Goal: Task Accomplishment & Management: Complete application form

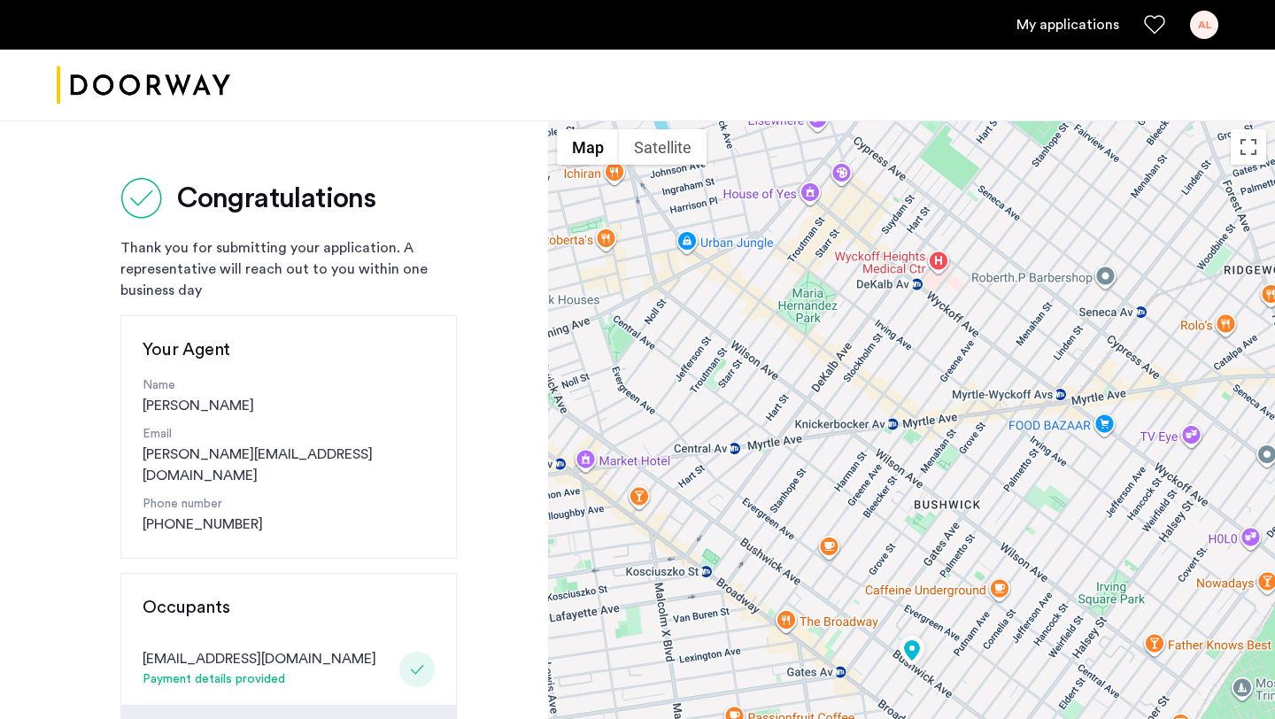
scroll to position [188, 0]
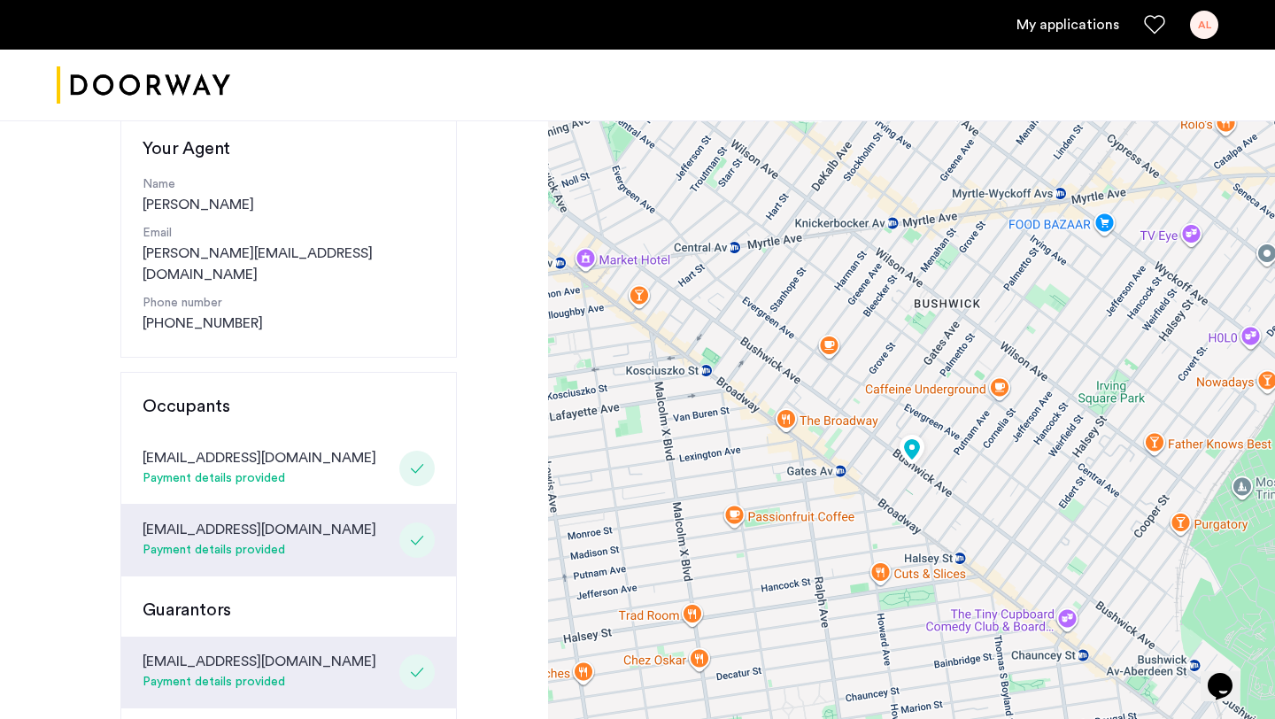
scroll to position [197, 0]
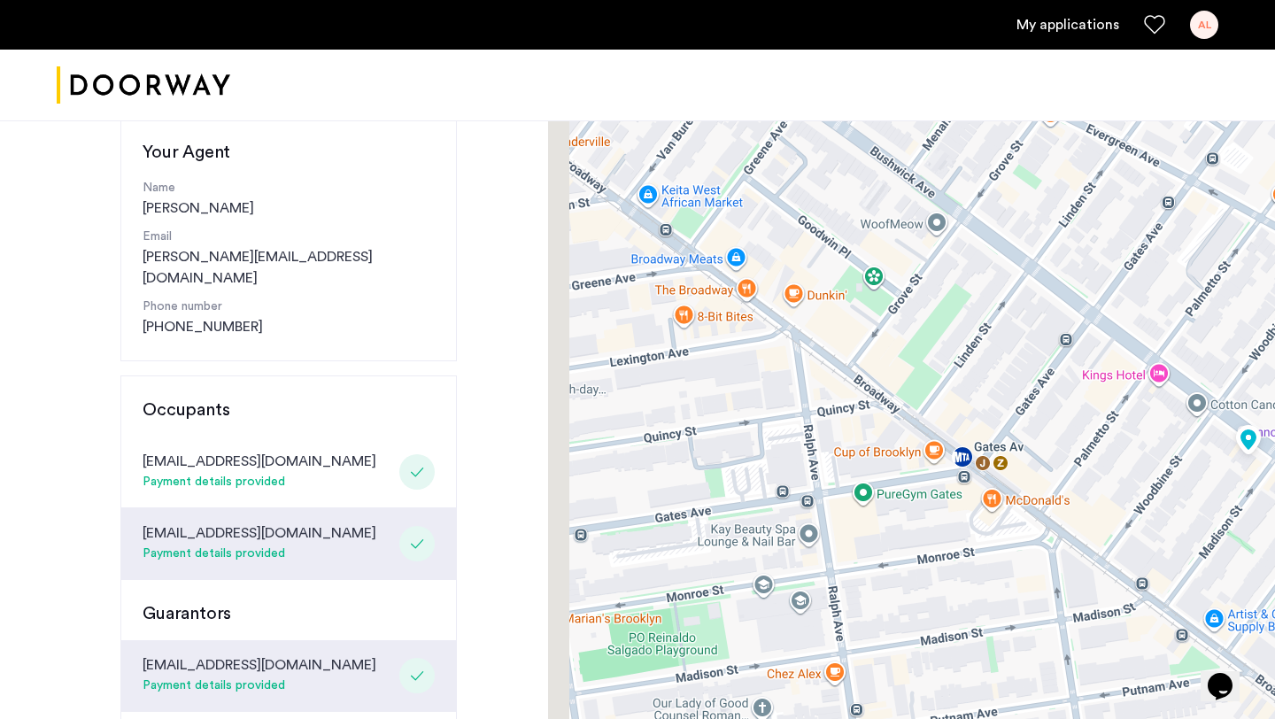
drag, startPoint x: 697, startPoint y: 412, endPoint x: 874, endPoint y: 436, distance: 178.8
click at [876, 436] on div at bounding box center [911, 476] width 727 height 1107
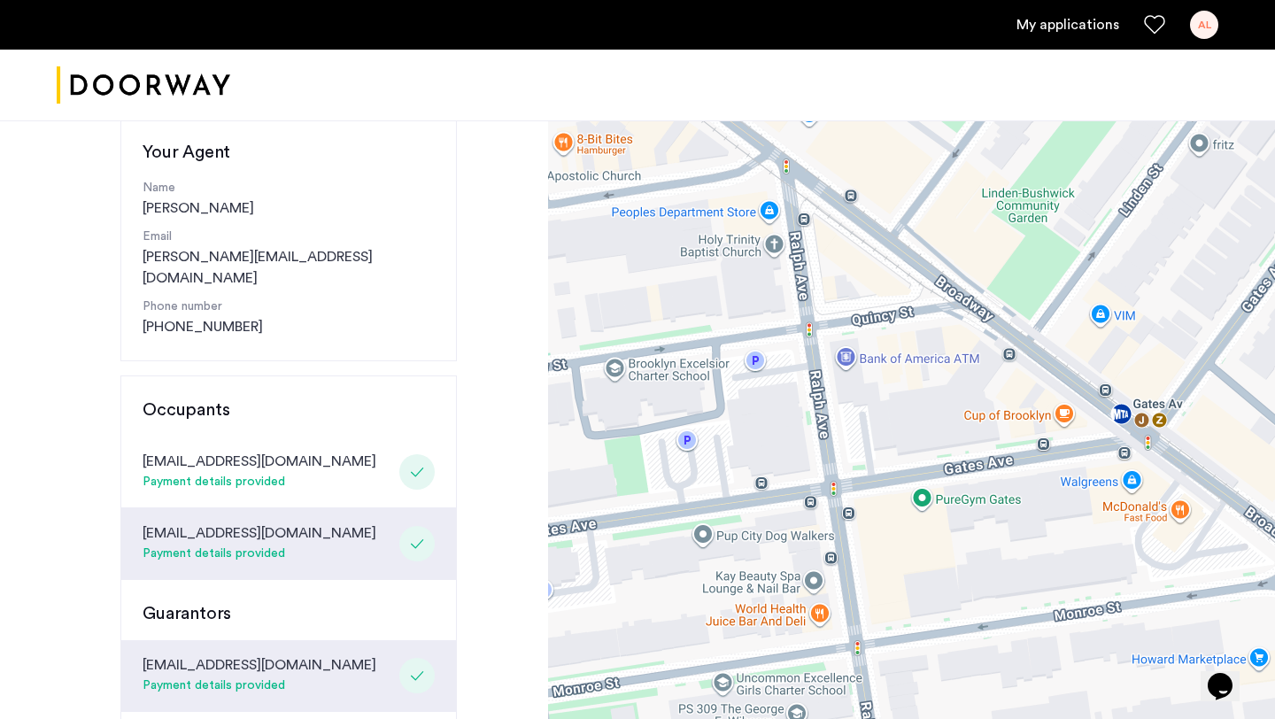
drag, startPoint x: 791, startPoint y: 444, endPoint x: 678, endPoint y: 374, distance: 133.2
click at [678, 374] on div at bounding box center [911, 476] width 727 height 1107
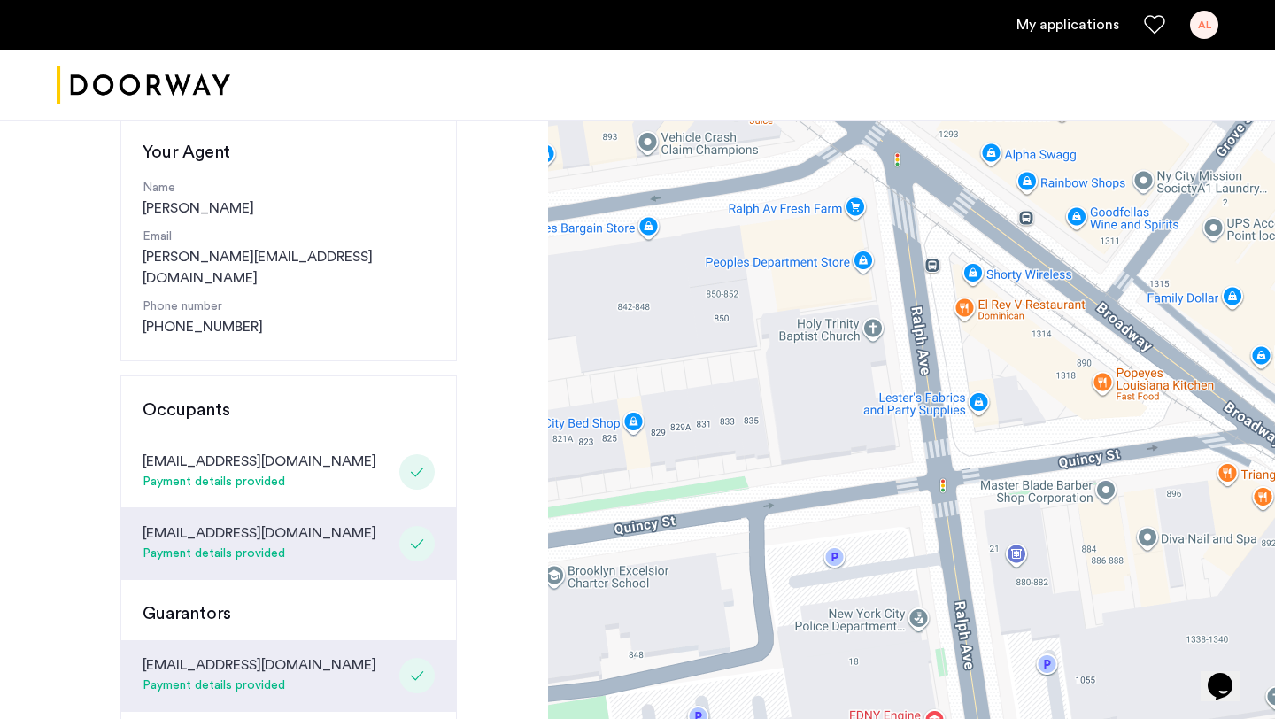
drag, startPoint x: 894, startPoint y: 382, endPoint x: 869, endPoint y: 601, distance: 220.9
click at [869, 601] on div at bounding box center [911, 476] width 727 height 1107
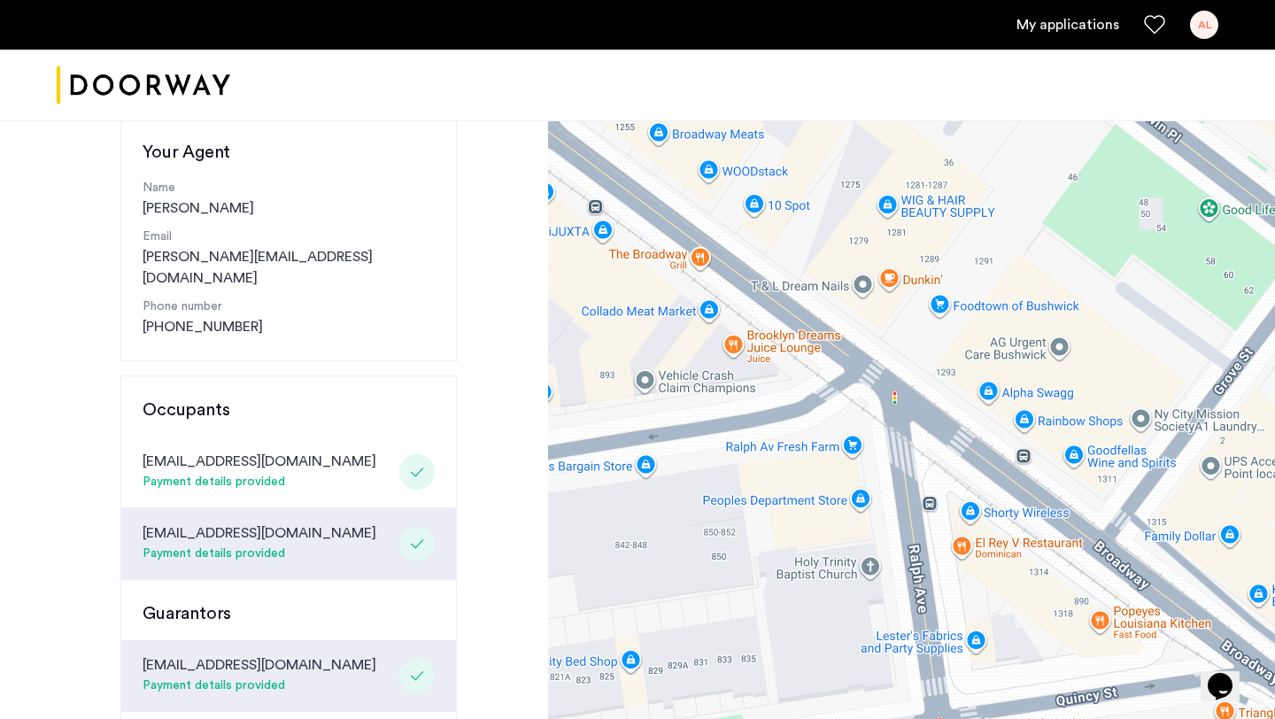
drag, startPoint x: 825, startPoint y: 337, endPoint x: 820, endPoint y: 582, distance: 244.4
click at [822, 582] on div at bounding box center [911, 476] width 727 height 1107
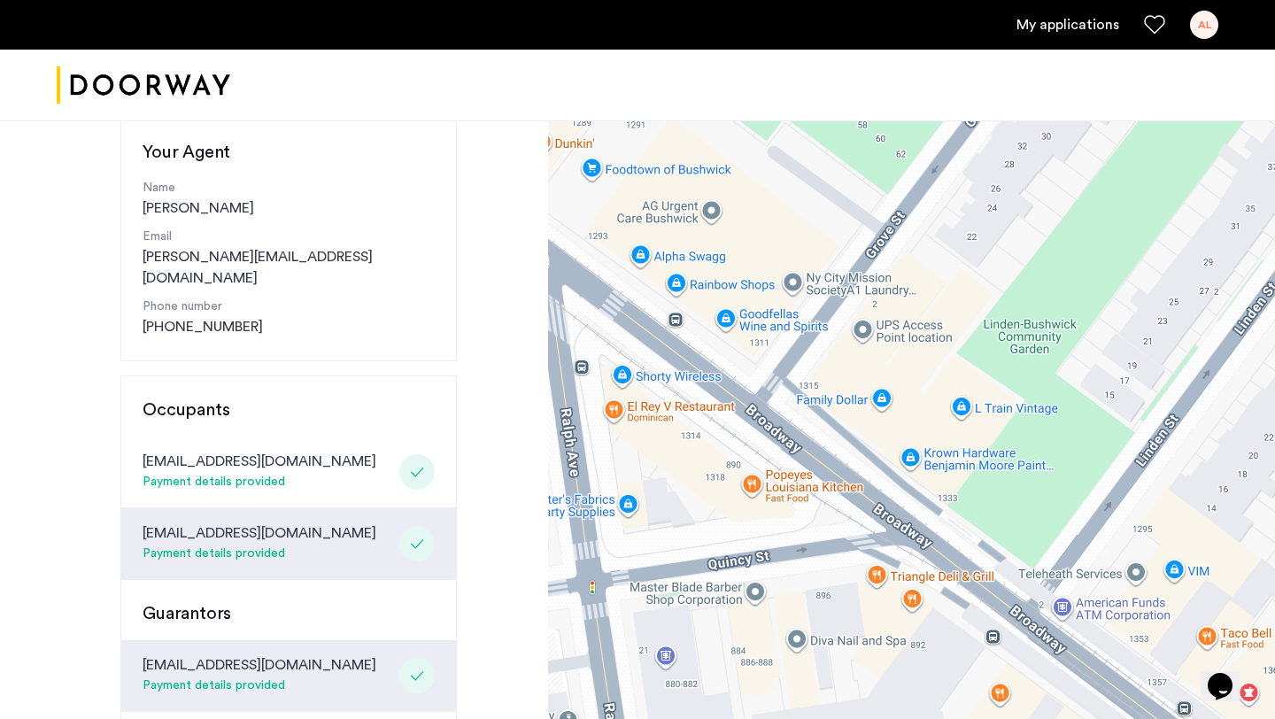
drag, startPoint x: 1073, startPoint y: 498, endPoint x: 723, endPoint y: 362, distance: 375.3
click at [723, 362] on div at bounding box center [911, 476] width 727 height 1107
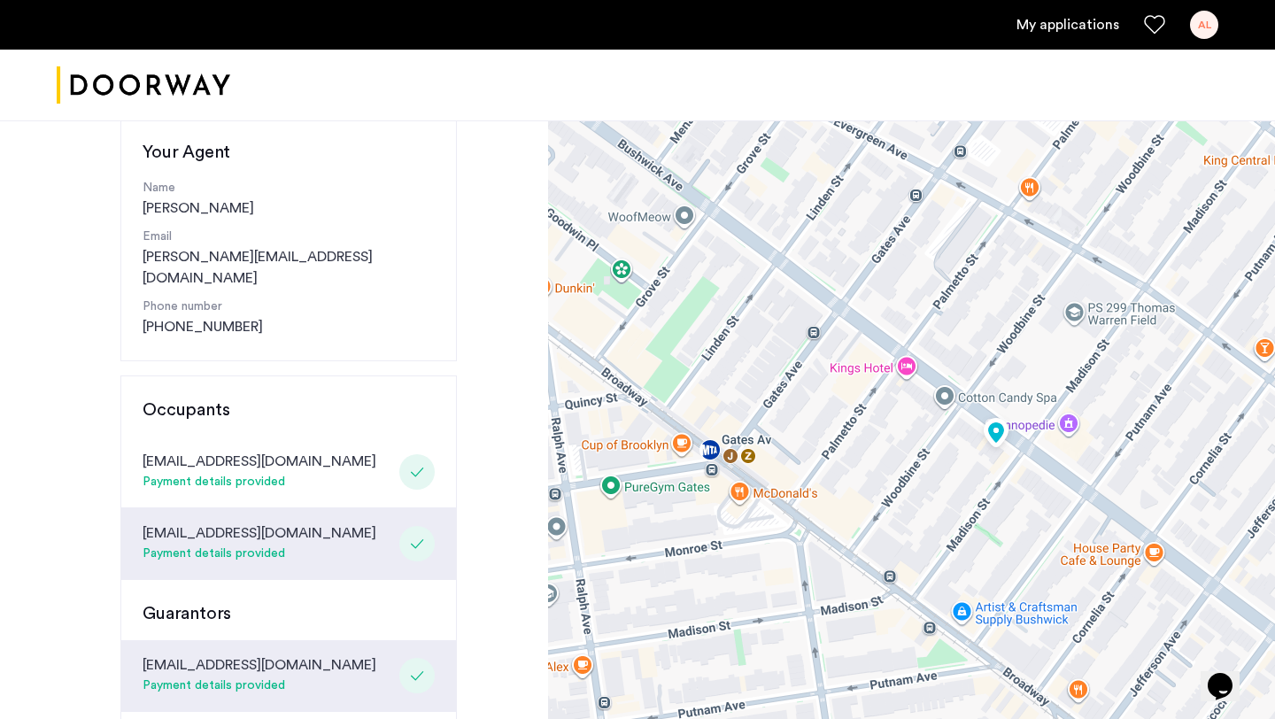
drag, startPoint x: 928, startPoint y: 423, endPoint x: 690, endPoint y: 357, distance: 247.2
click at [690, 357] on div at bounding box center [911, 476] width 727 height 1107
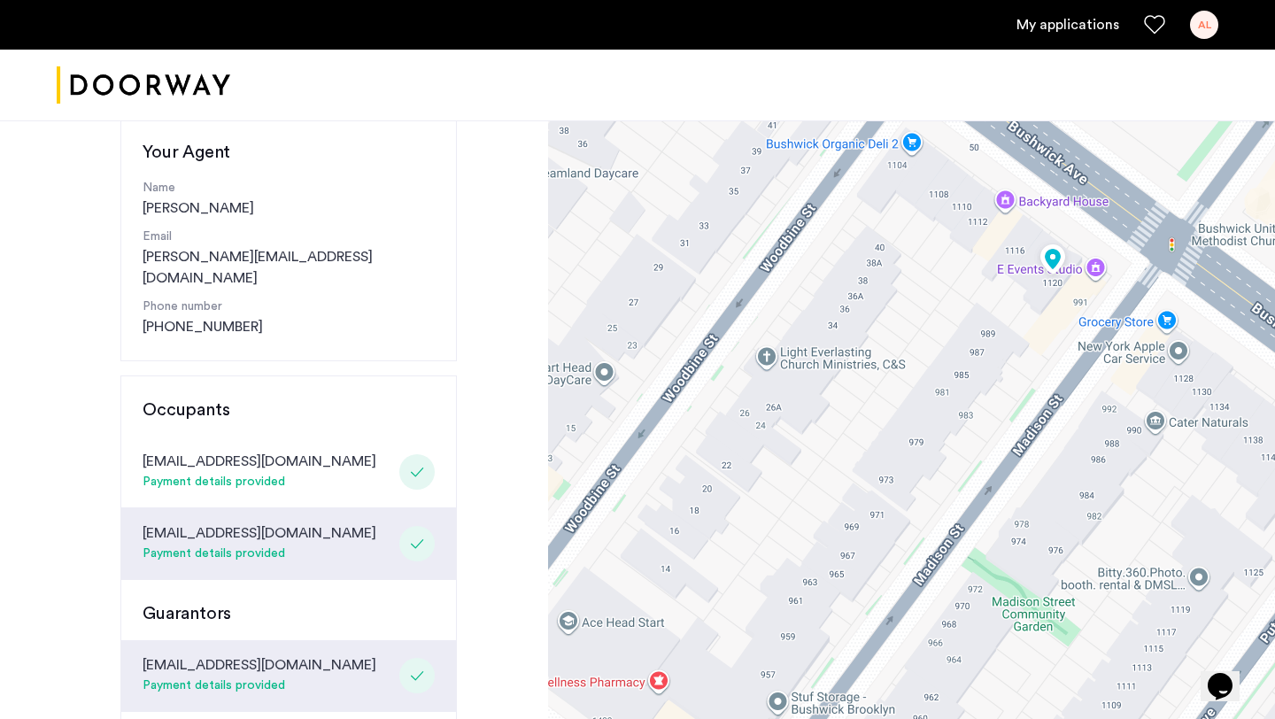
drag, startPoint x: 1099, startPoint y: 490, endPoint x: 1031, endPoint y: 295, distance: 206.9
click at [1031, 295] on div at bounding box center [911, 476] width 727 height 1107
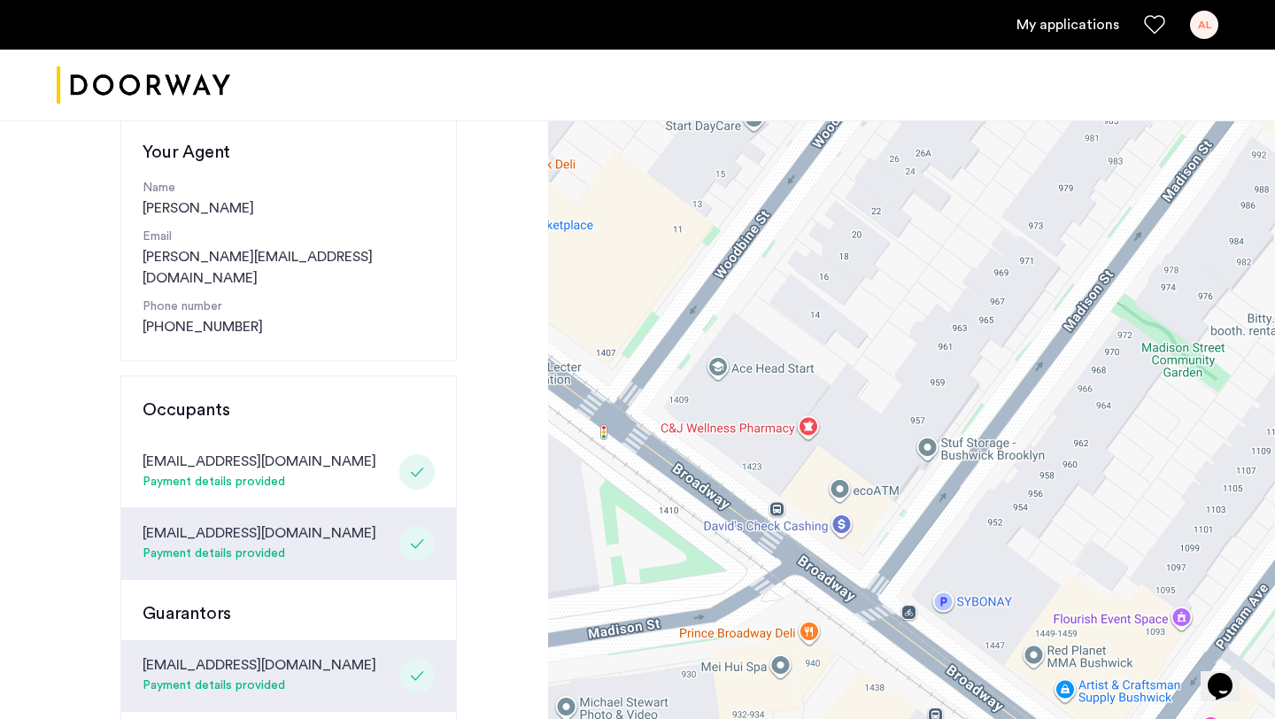
drag, startPoint x: 926, startPoint y: 586, endPoint x: 1080, endPoint y: 321, distance: 306.3
click at [1081, 321] on div at bounding box center [911, 476] width 727 height 1107
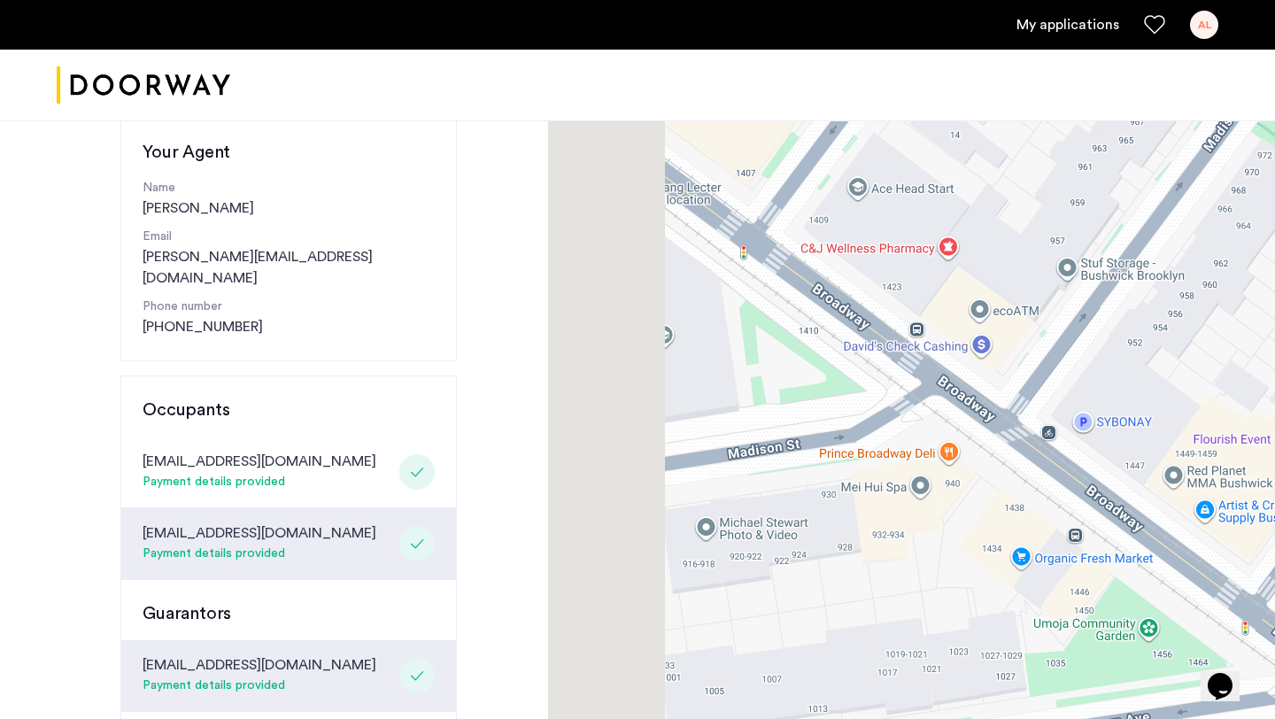
drag, startPoint x: 942, startPoint y: 541, endPoint x: 1093, endPoint y: 343, distance: 248.8
click at [1093, 343] on div at bounding box center [911, 476] width 727 height 1107
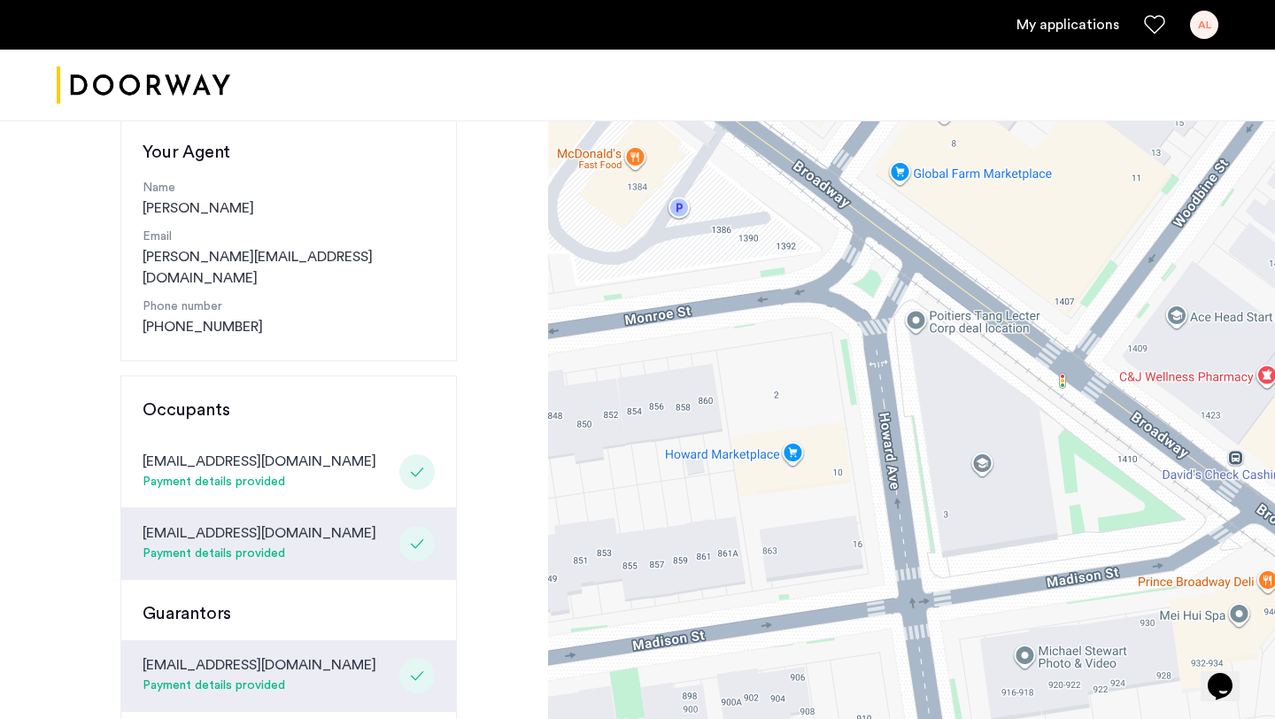
drag, startPoint x: 783, startPoint y: 354, endPoint x: 1112, endPoint y: 482, distance: 352.6
click at [1113, 482] on div at bounding box center [911, 476] width 727 height 1107
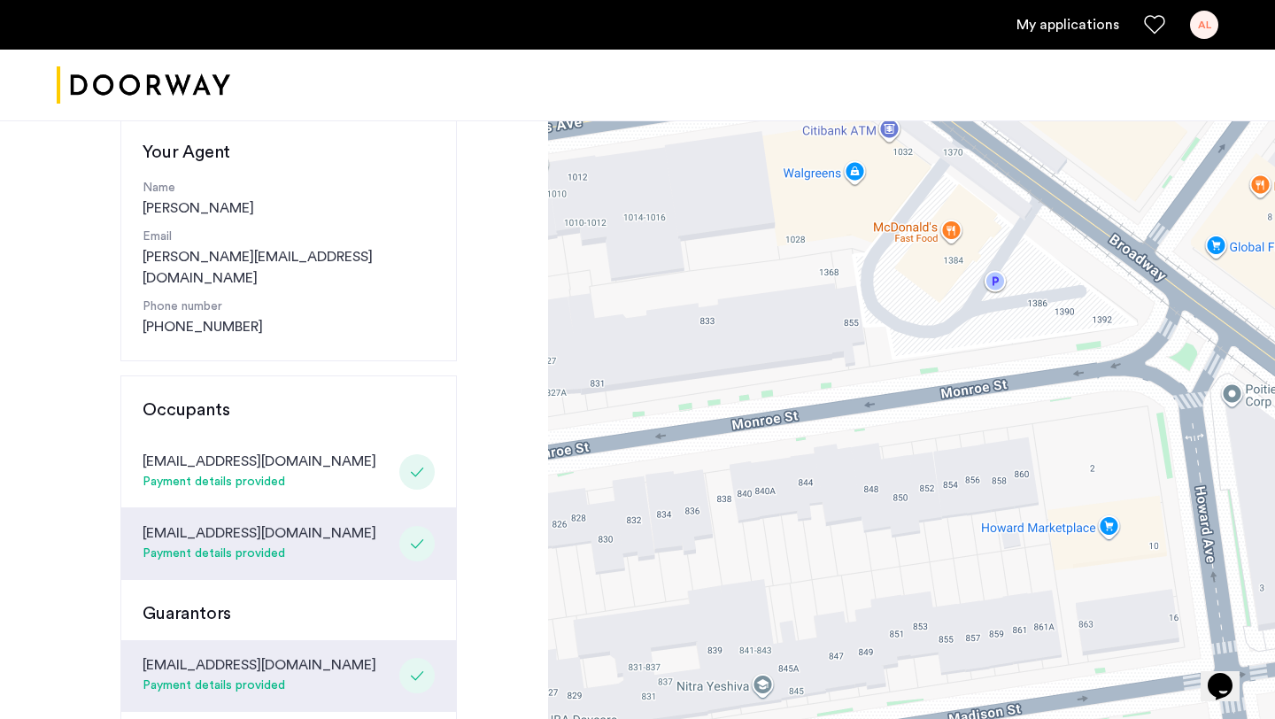
drag, startPoint x: 832, startPoint y: 408, endPoint x: 1171, endPoint y: 484, distance: 347.5
click at [1171, 484] on div at bounding box center [911, 476] width 727 height 1107
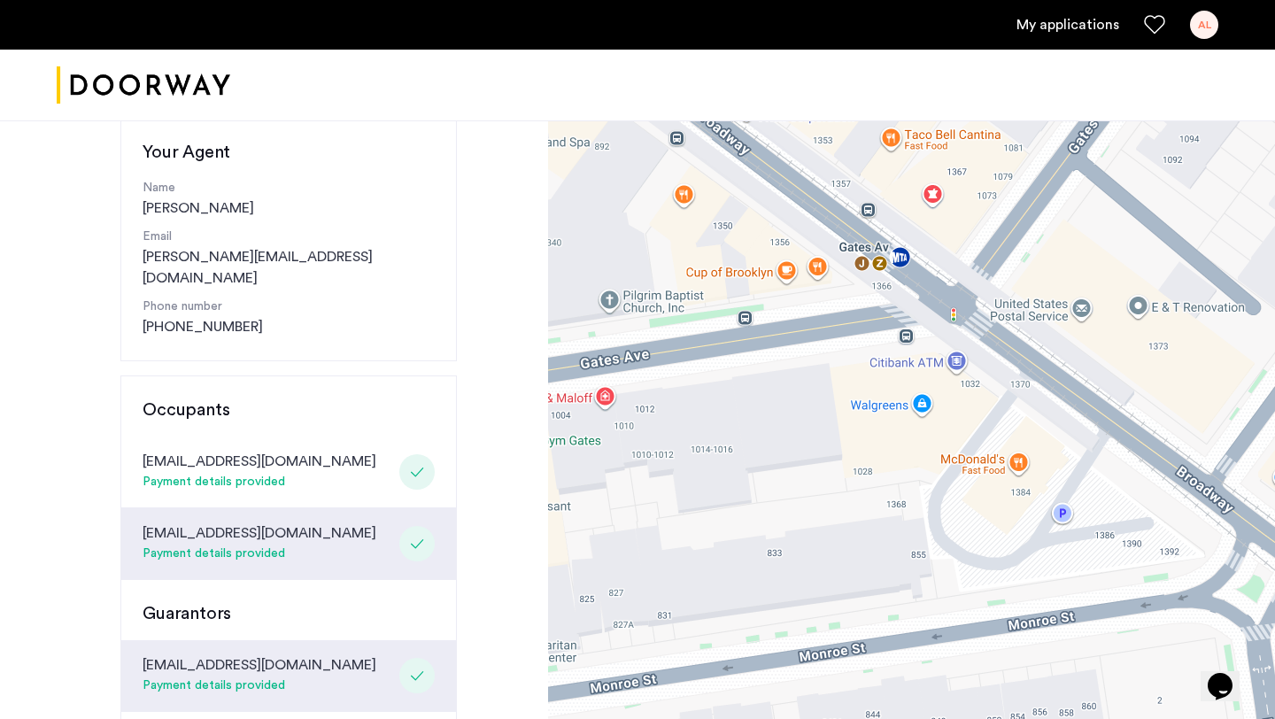
drag, startPoint x: 959, startPoint y: 375, endPoint x: 1021, endPoint y: 582, distance: 215.4
click at [1021, 582] on div at bounding box center [911, 476] width 727 height 1107
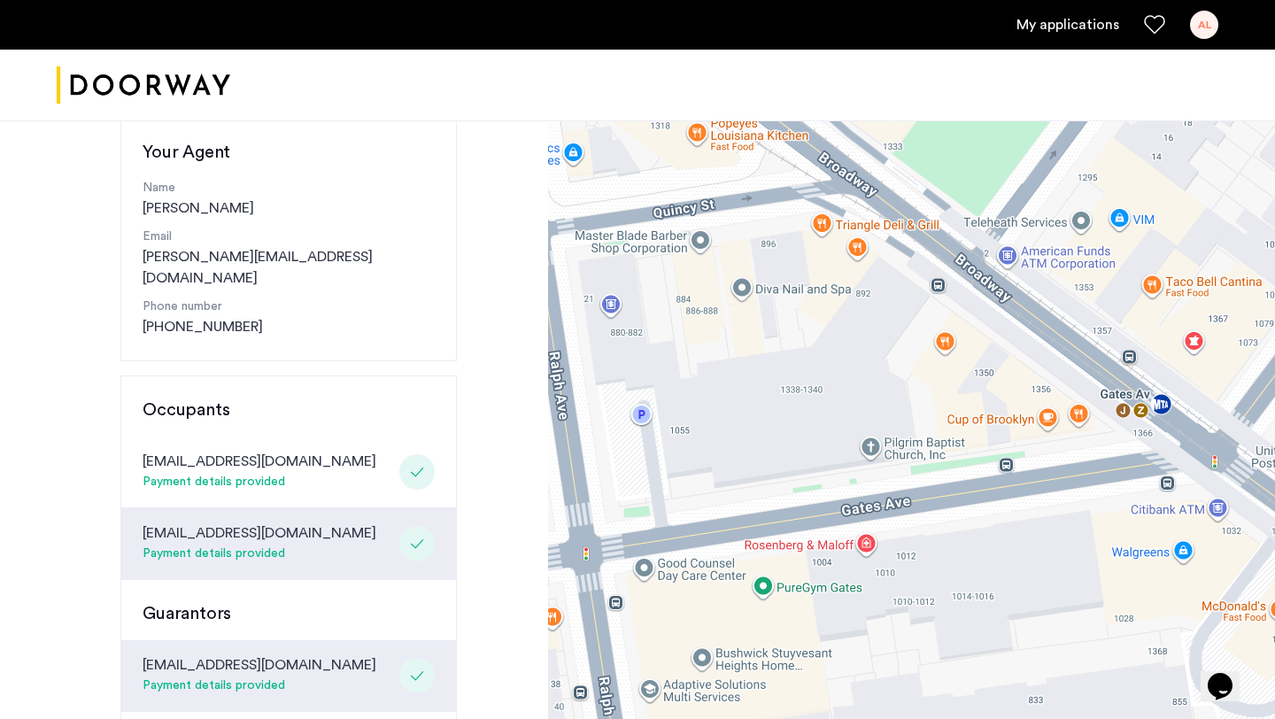
drag, startPoint x: 814, startPoint y: 382, endPoint x: 1080, endPoint y: 532, distance: 305.6
click at [1080, 532] on div at bounding box center [911, 476] width 727 height 1107
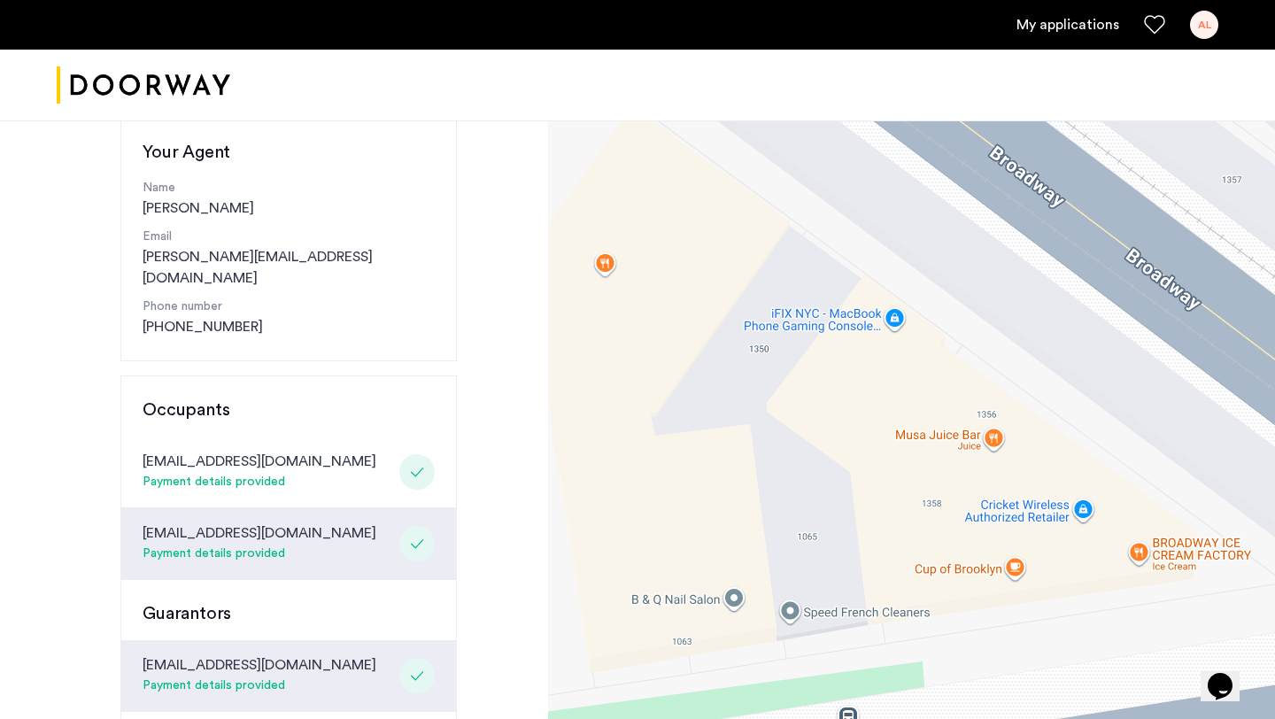
drag, startPoint x: 1078, startPoint y: 397, endPoint x: 996, endPoint y: 447, distance: 96.1
click at [996, 447] on div at bounding box center [911, 476] width 727 height 1107
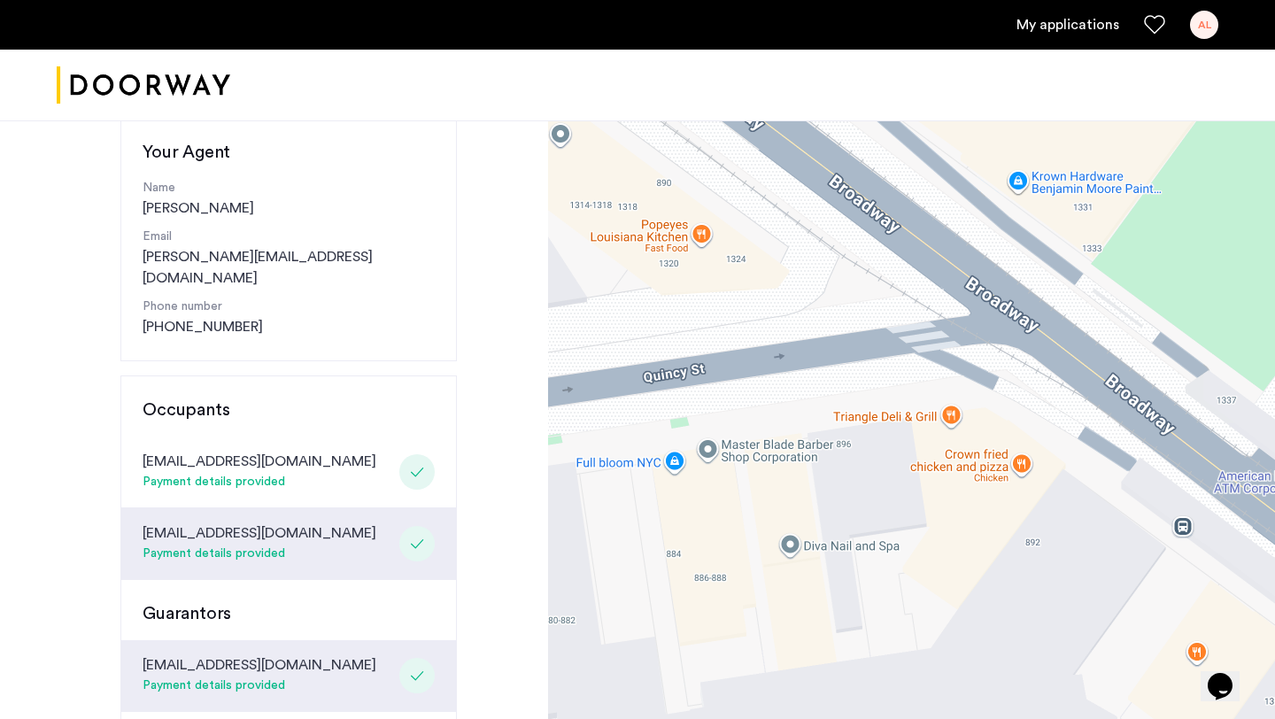
drag, startPoint x: 697, startPoint y: 377, endPoint x: 1061, endPoint y: 637, distance: 447.6
click at [1061, 637] on div at bounding box center [911, 476] width 727 height 1107
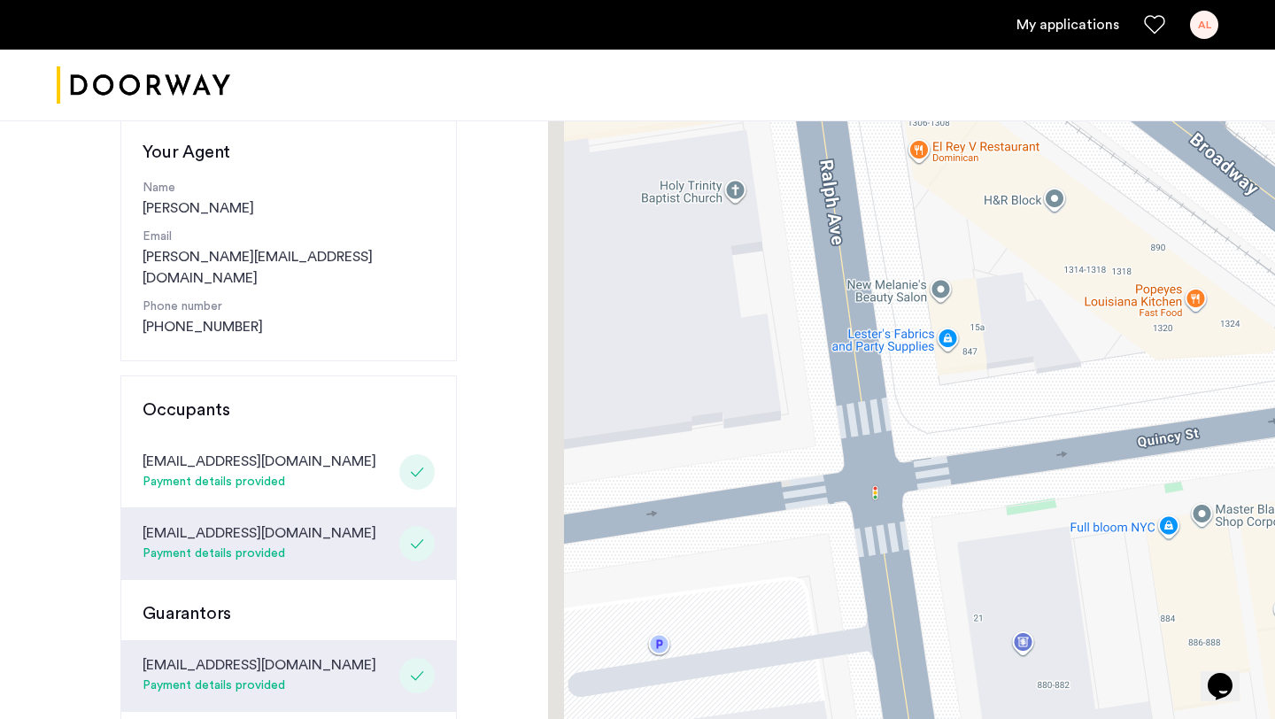
drag, startPoint x: 731, startPoint y: 343, endPoint x: 1224, endPoint y: 374, distance: 494.1
click at [1224, 374] on div at bounding box center [911, 476] width 727 height 1107
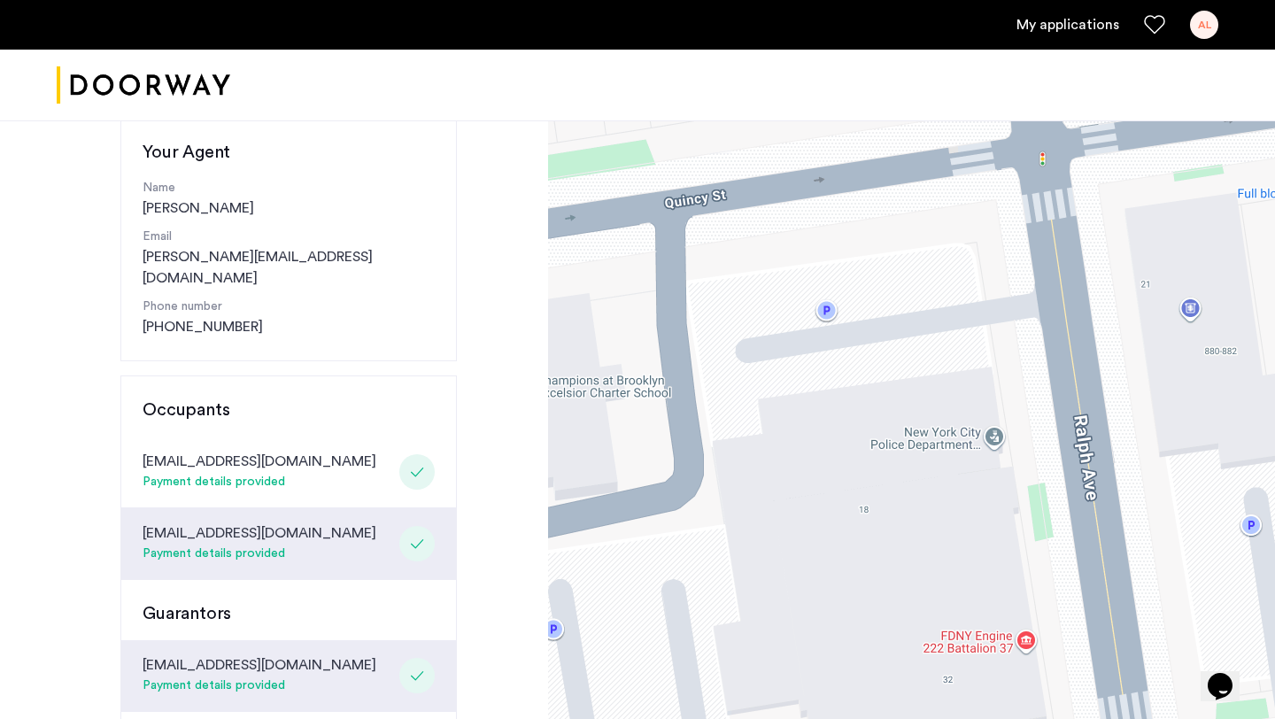
drag, startPoint x: 928, startPoint y: 506, endPoint x: 1019, endPoint y: 106, distance: 410.4
click at [1021, 106] on app-root "My applications AL Price Fee Availability Beds Baths Subway Neighborhoods Build…" at bounding box center [637, 545] width 1275 height 1485
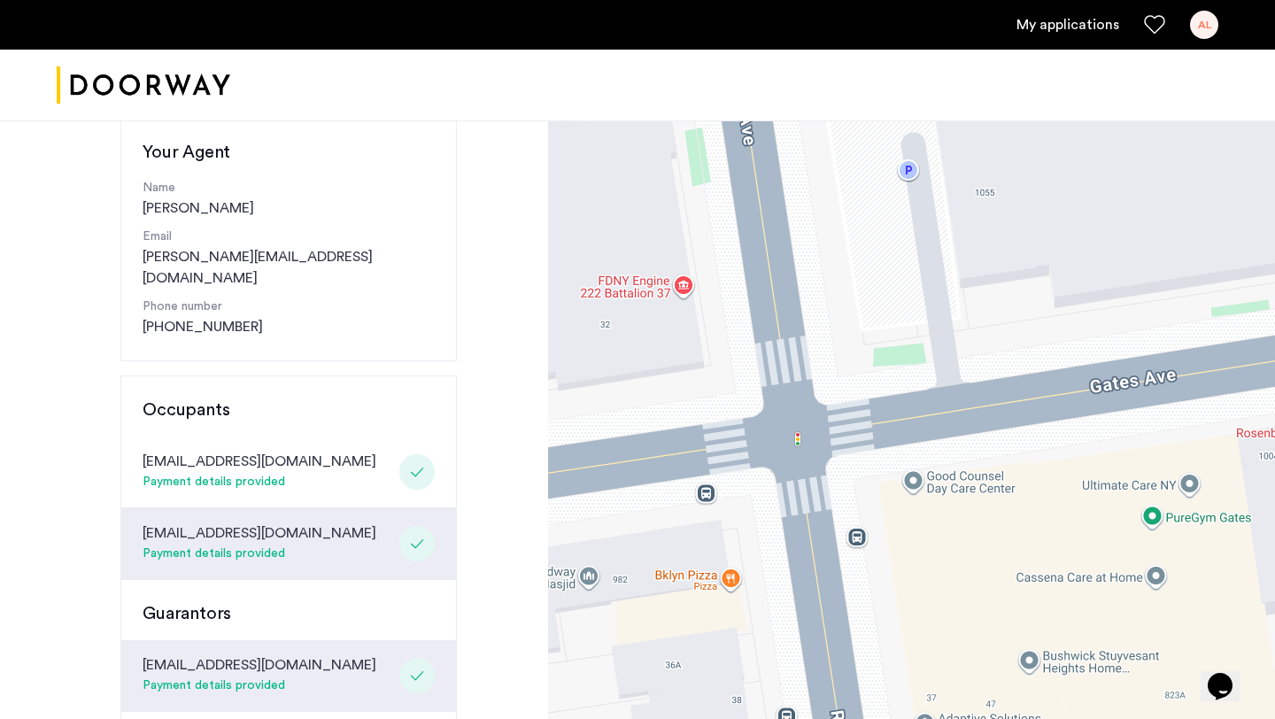
drag, startPoint x: 1044, startPoint y: 563, endPoint x: 771, endPoint y: 262, distance: 406.1
click at [772, 262] on div at bounding box center [911, 476] width 727 height 1107
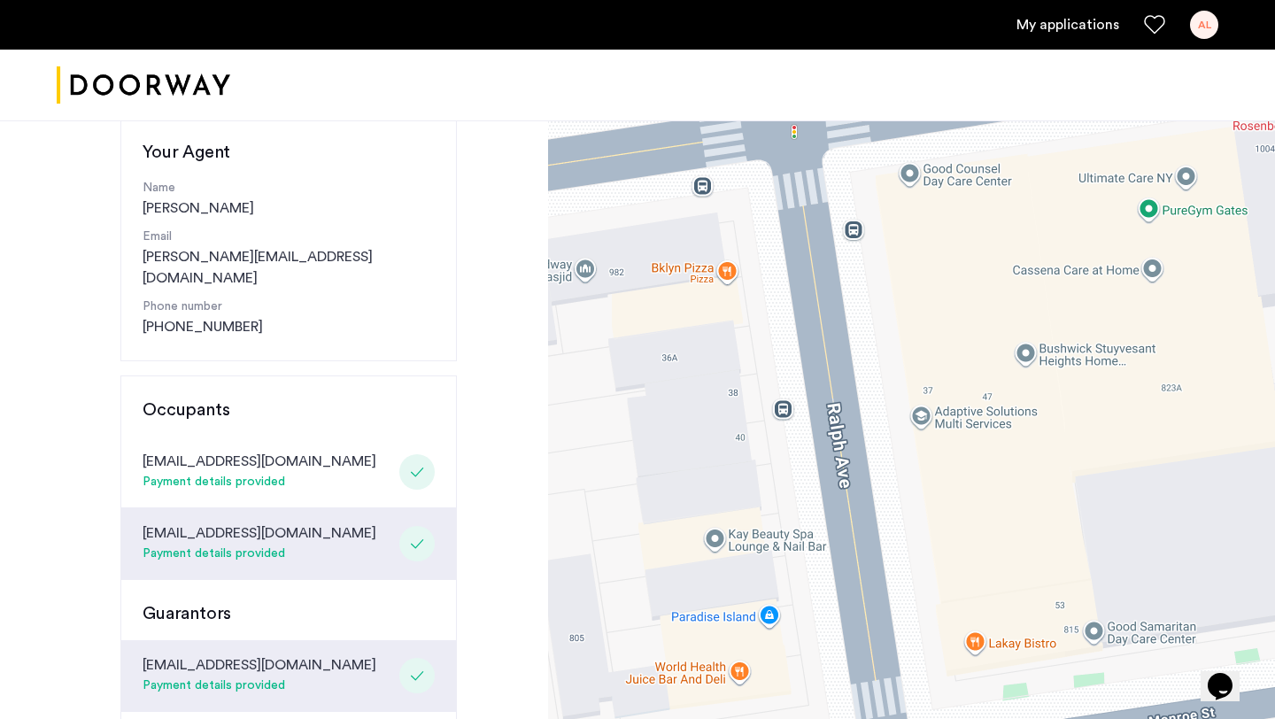
drag, startPoint x: 845, startPoint y: 496, endPoint x: 844, endPoint y: 179, distance: 316.9
click at [844, 179] on div at bounding box center [911, 476] width 727 height 1107
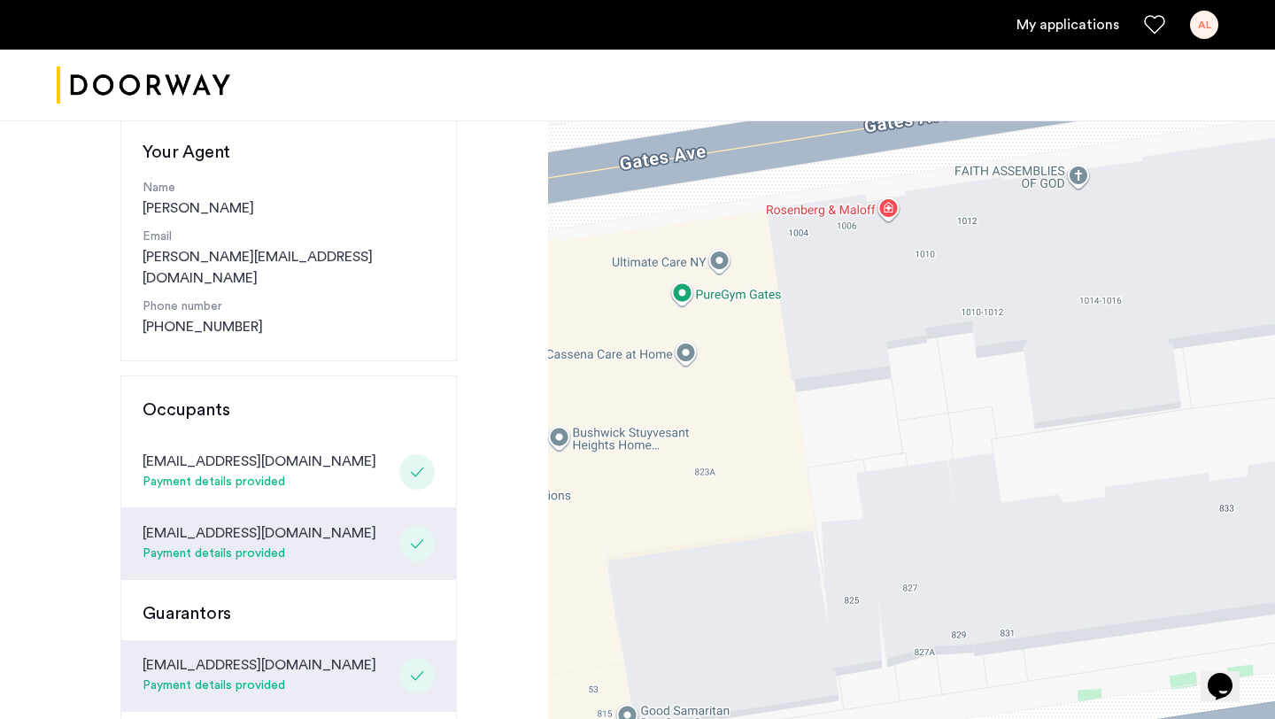
drag, startPoint x: 930, startPoint y: 431, endPoint x: 470, endPoint y: 516, distance: 468.1
click at [470, 514] on div "Congratulations Thank you for submitting your application. A representative wil…" at bounding box center [637, 476] width 1275 height 1107
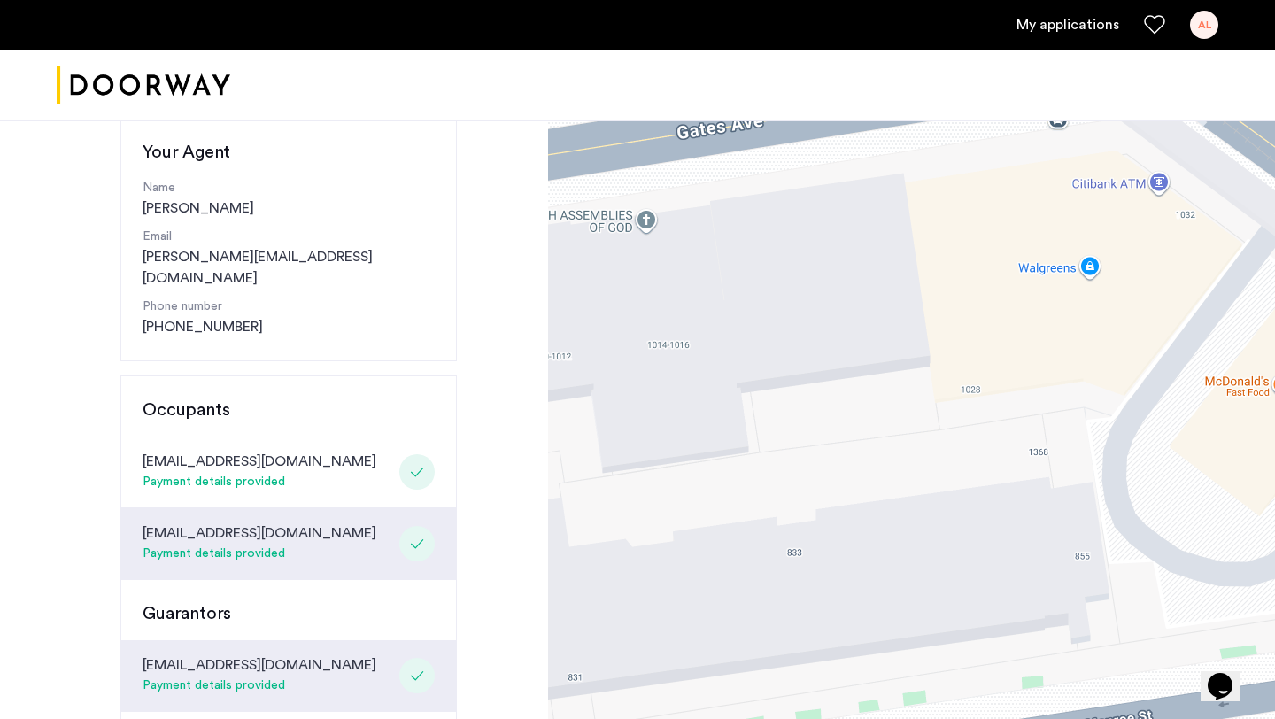
drag, startPoint x: 970, startPoint y: 290, endPoint x: 531, endPoint y: 291, distance: 439.1
click at [532, 290] on div "Congratulations Thank you for submitting your application. A representative wil…" at bounding box center [637, 476] width 1275 height 1107
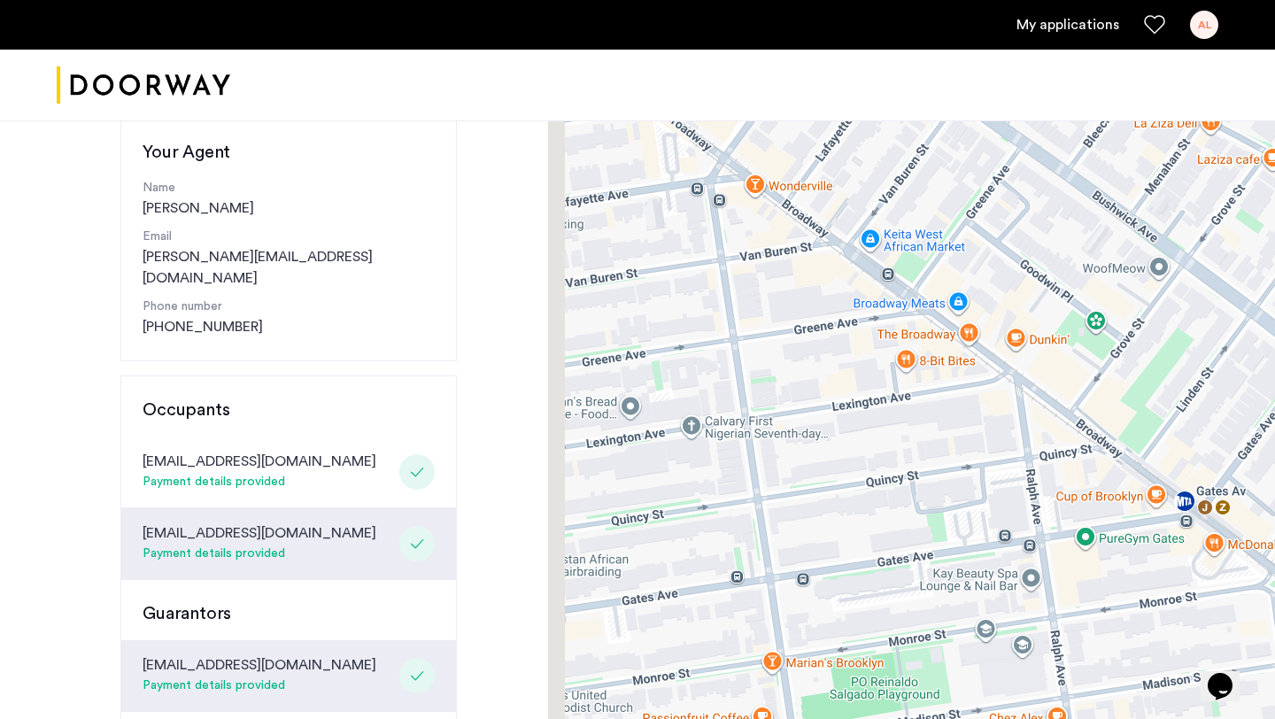
drag, startPoint x: 703, startPoint y: 306, endPoint x: 1030, endPoint y: 444, distance: 354.3
click at [1030, 444] on div at bounding box center [911, 476] width 727 height 1107
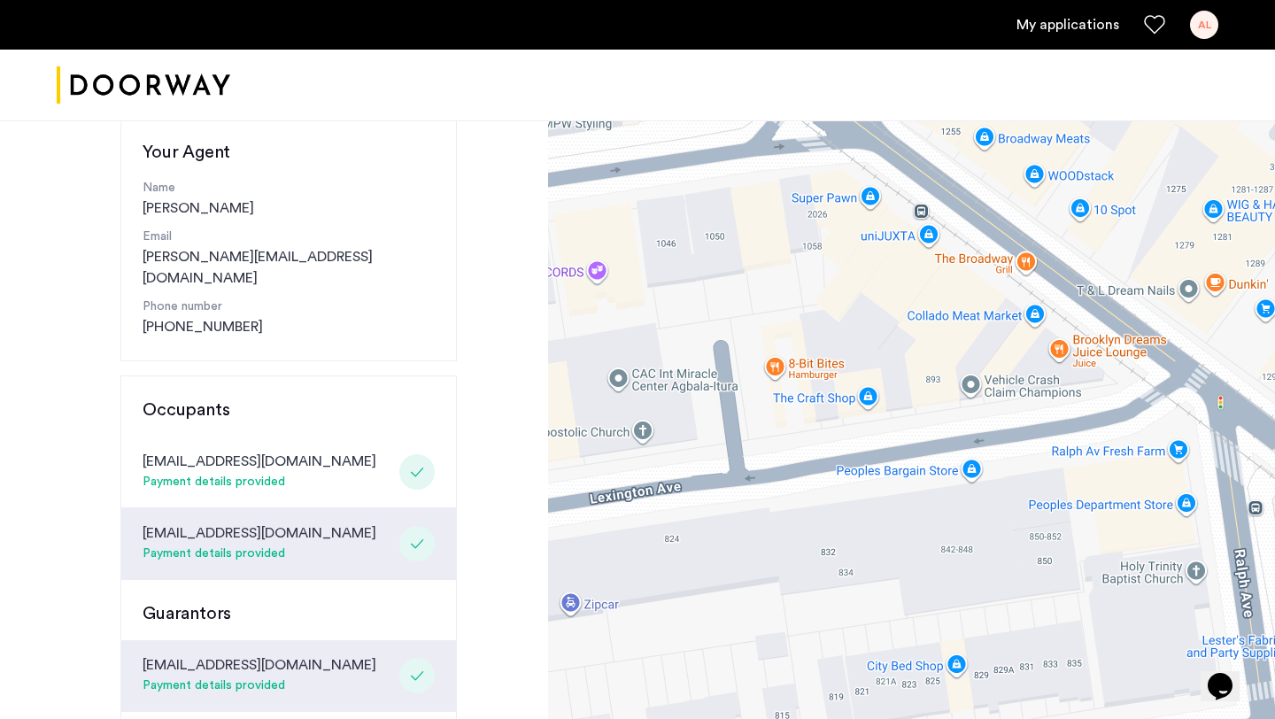
drag, startPoint x: 1065, startPoint y: 413, endPoint x: 868, endPoint y: 398, distance: 197.1
click at [868, 397] on div at bounding box center [911, 476] width 727 height 1107
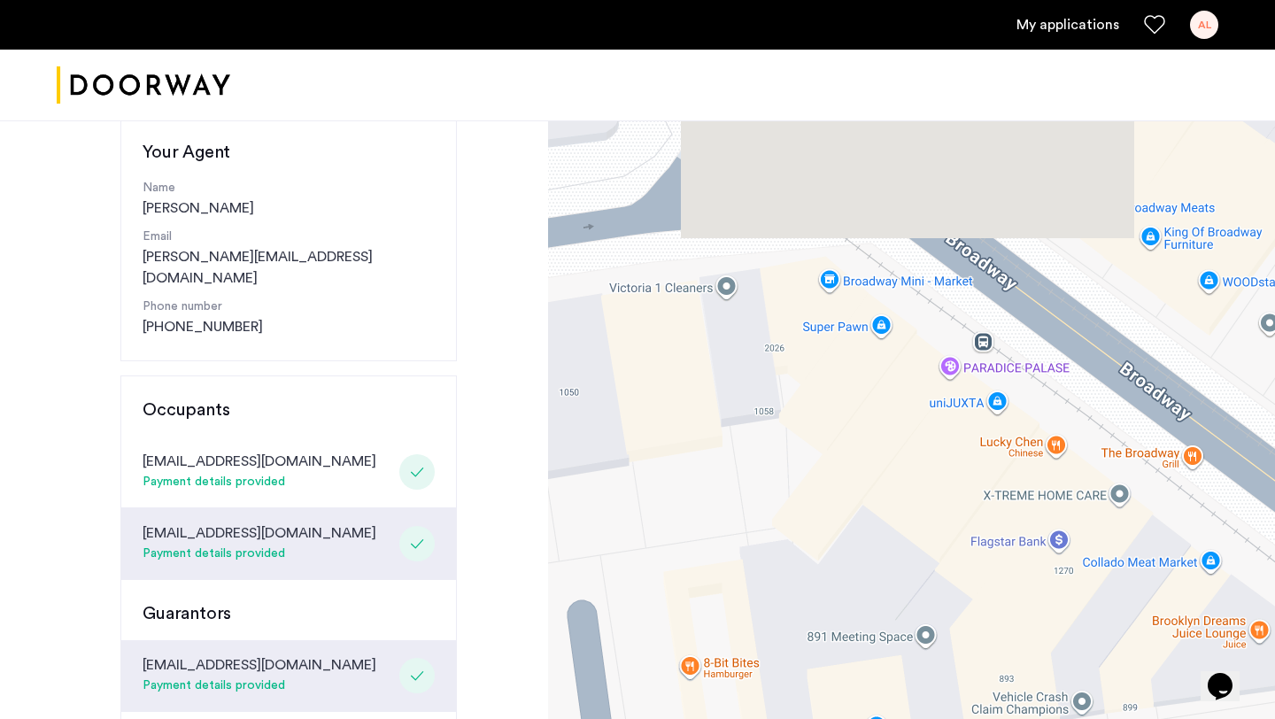
drag, startPoint x: 837, startPoint y: 205, endPoint x: 844, endPoint y: 567, distance: 363.0
click at [844, 567] on div at bounding box center [911, 476] width 727 height 1107
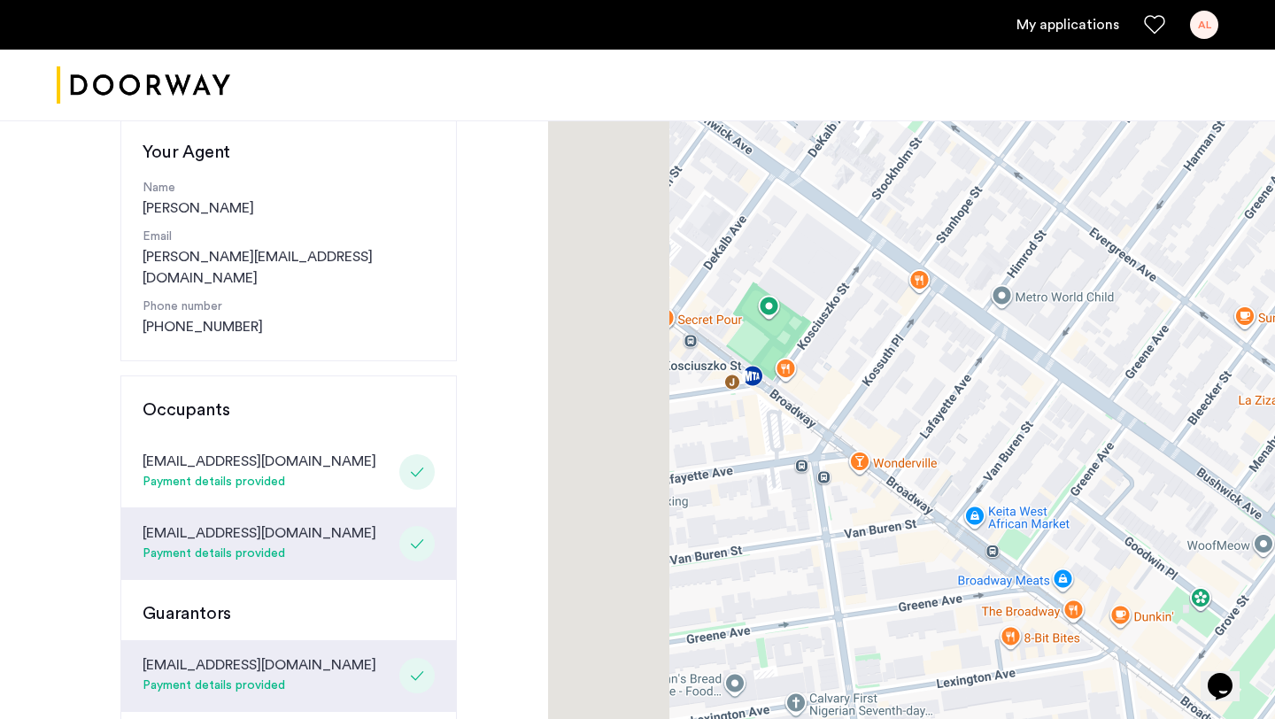
drag, startPoint x: 774, startPoint y: 479, endPoint x: 1048, endPoint y: 569, distance: 288.9
click at [1049, 569] on div at bounding box center [911, 476] width 727 height 1107
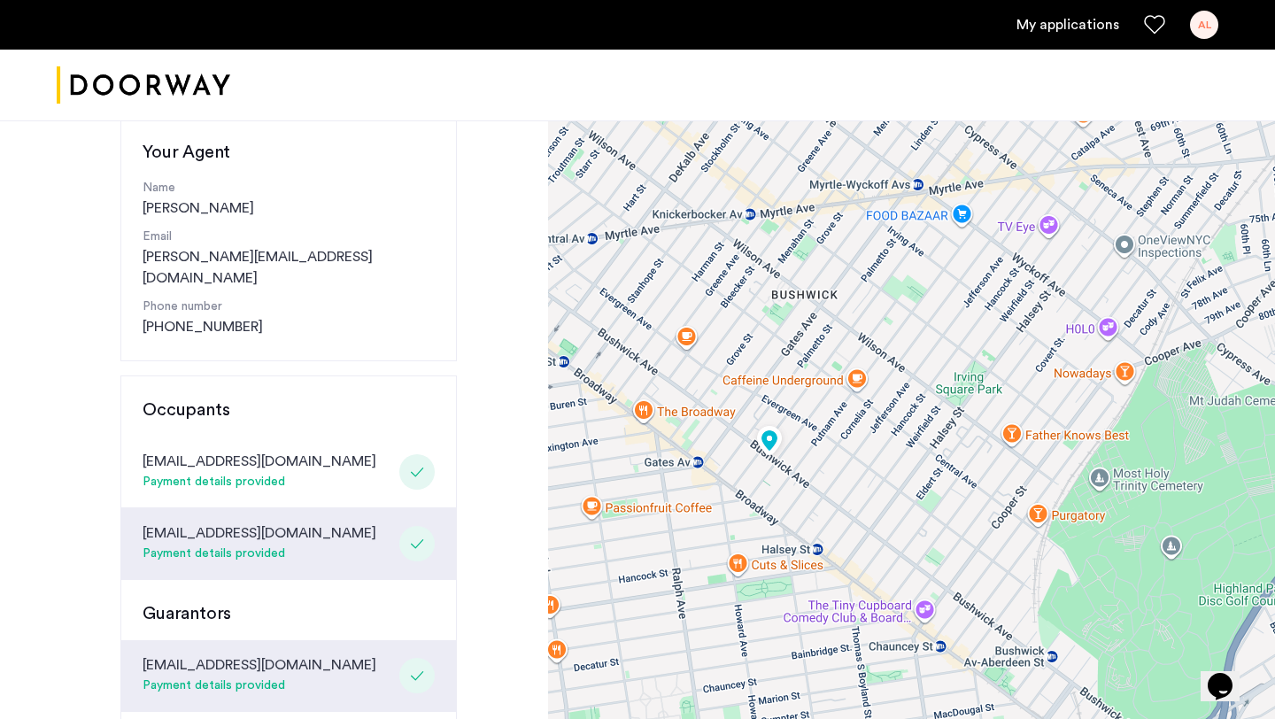
drag, startPoint x: 1015, startPoint y: 605, endPoint x: 668, endPoint y: 421, distance: 391.7
click at [668, 421] on div at bounding box center [911, 476] width 727 height 1107
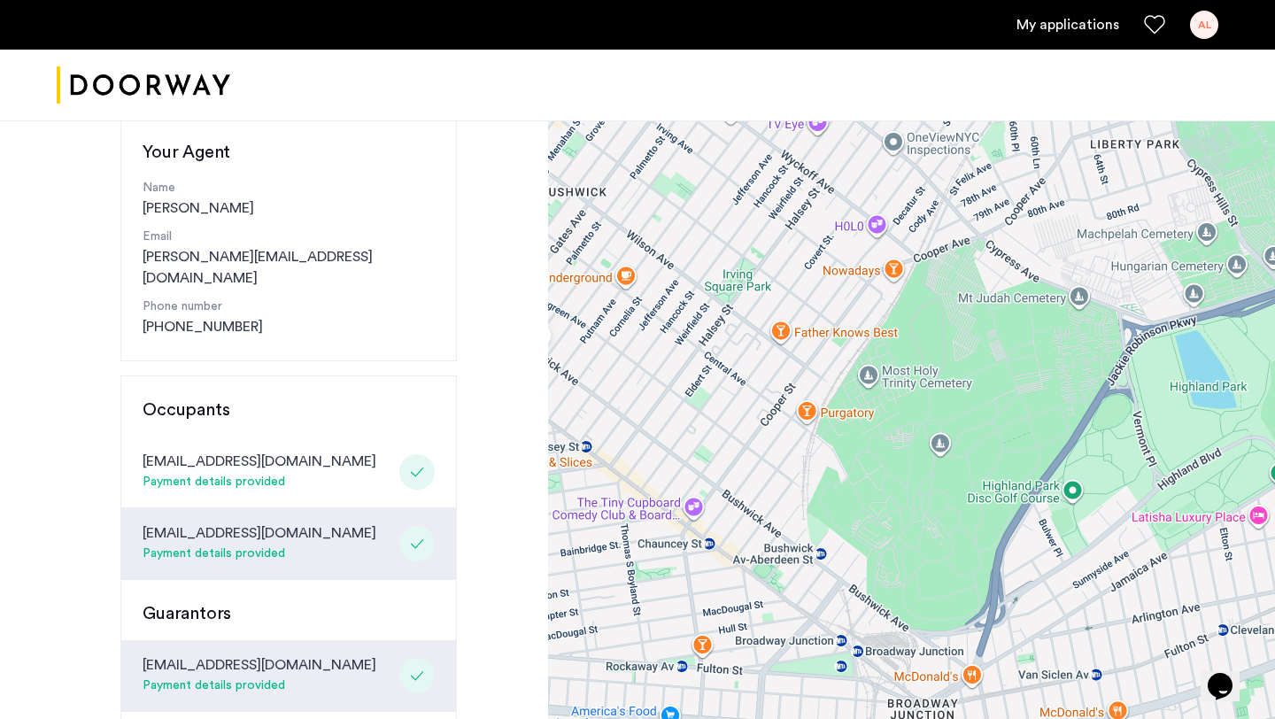
drag, startPoint x: 1173, startPoint y: 527, endPoint x: 924, endPoint y: 421, distance: 270.2
click at [924, 421] on div at bounding box center [911, 476] width 727 height 1107
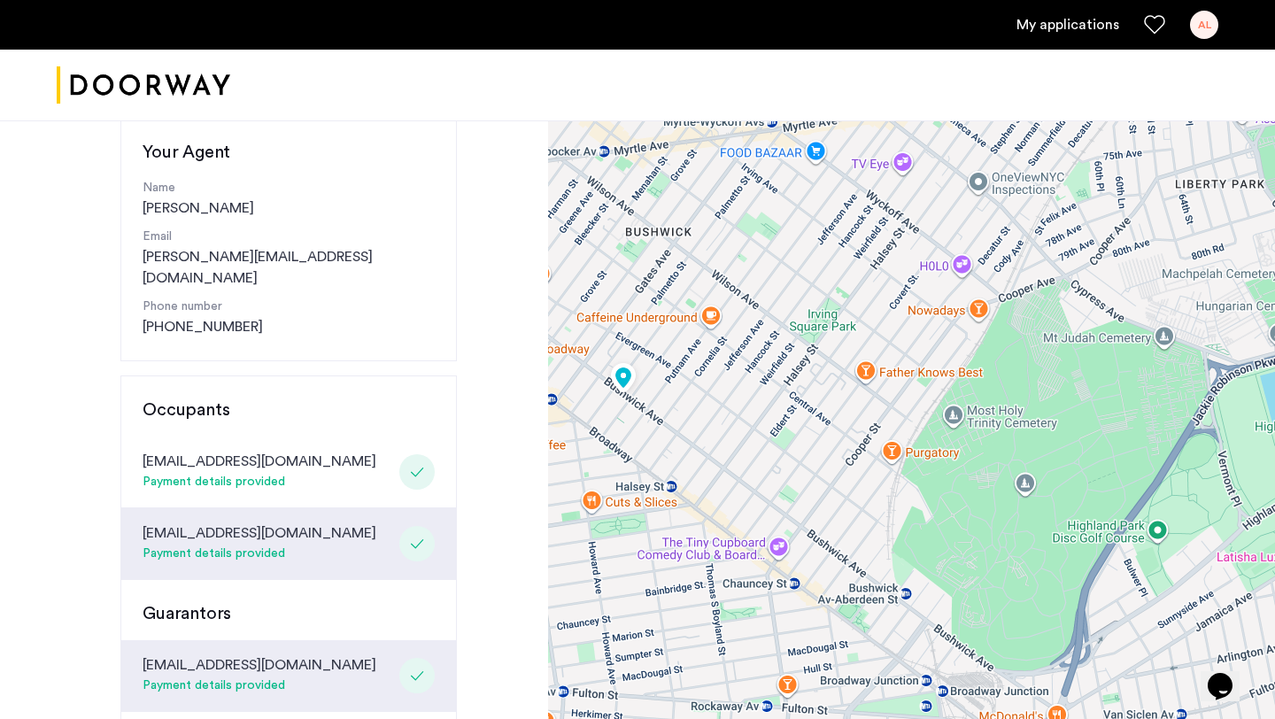
drag, startPoint x: 745, startPoint y: 400, endPoint x: 1120, endPoint y: 622, distance: 436.2
click at [1122, 623] on div at bounding box center [911, 476] width 727 height 1107
